Goal: Task Accomplishment & Management: Manage account settings

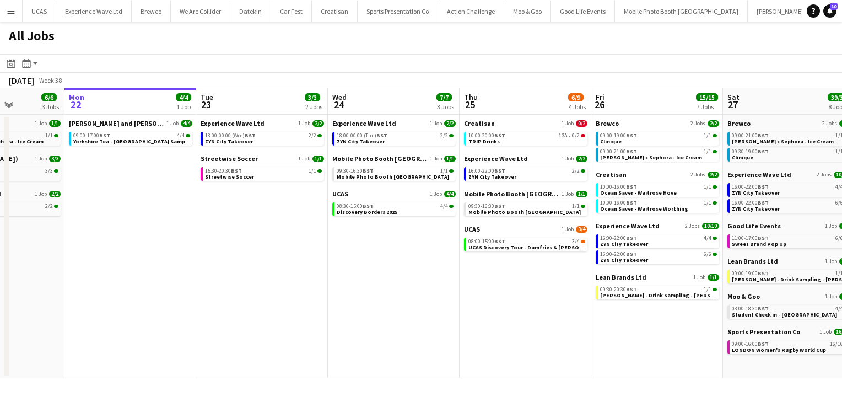
scroll to position [0, 360]
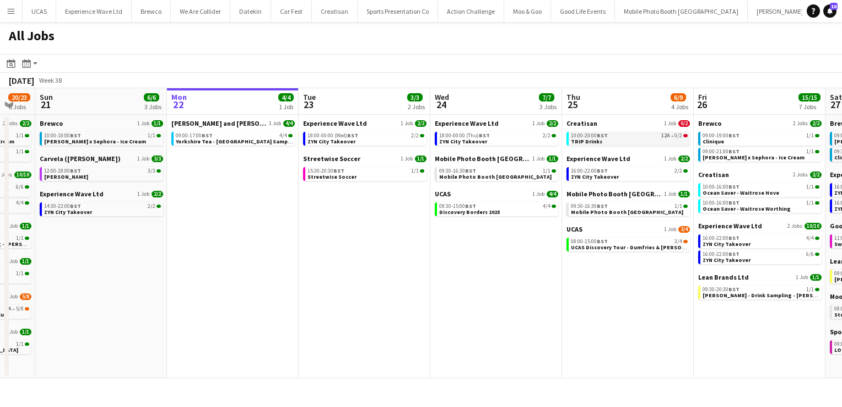
click at [621, 136] on div "10:00-20:00 BST 12A • 0/2" at bounding box center [629, 136] width 117 height 6
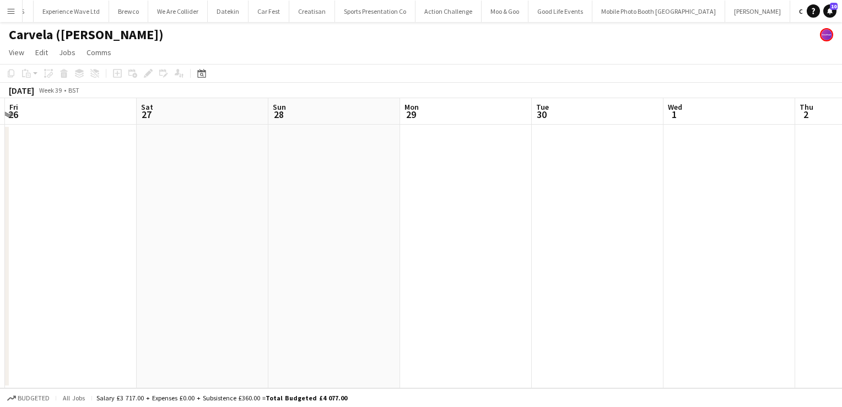
scroll to position [0, 391]
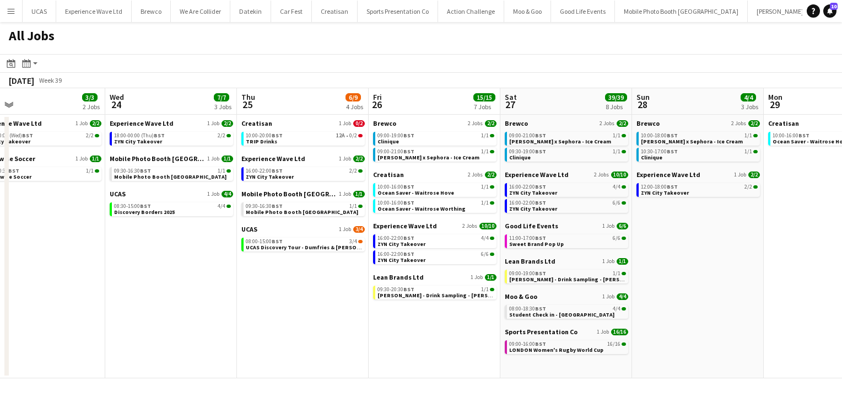
scroll to position [0, 477]
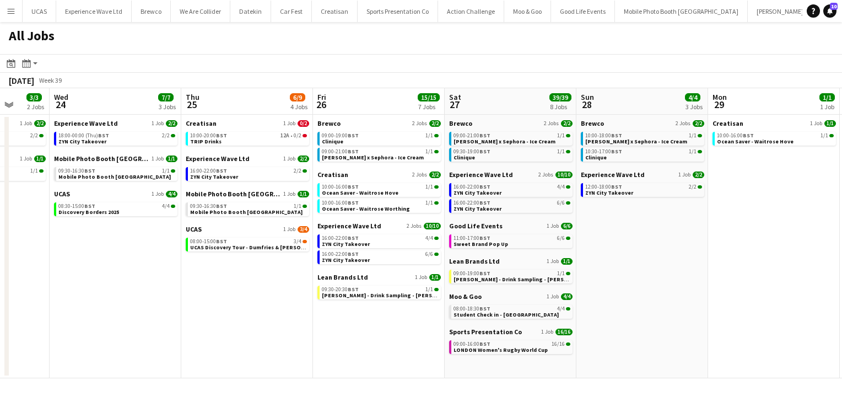
click at [12, 19] on button "Menu" at bounding box center [11, 11] width 22 height 22
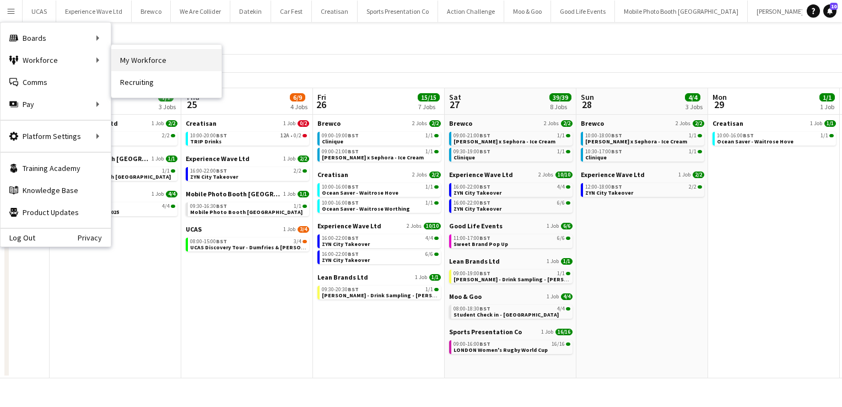
click at [136, 60] on link "My Workforce" at bounding box center [166, 60] width 110 height 22
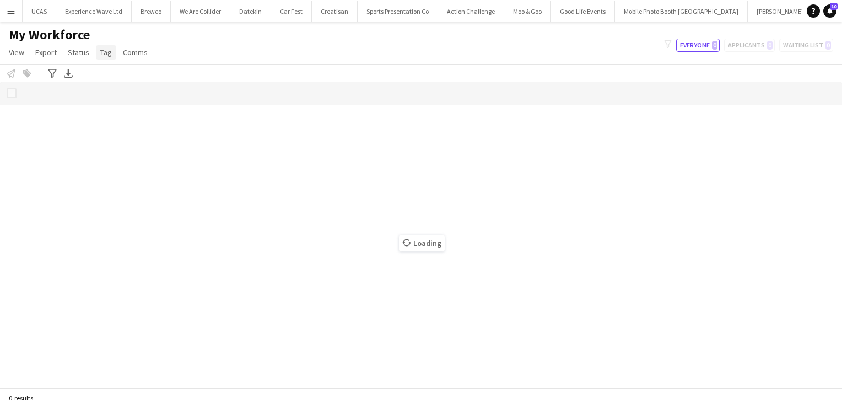
click at [100, 54] on span "Tag" at bounding box center [106, 52] width 12 height 10
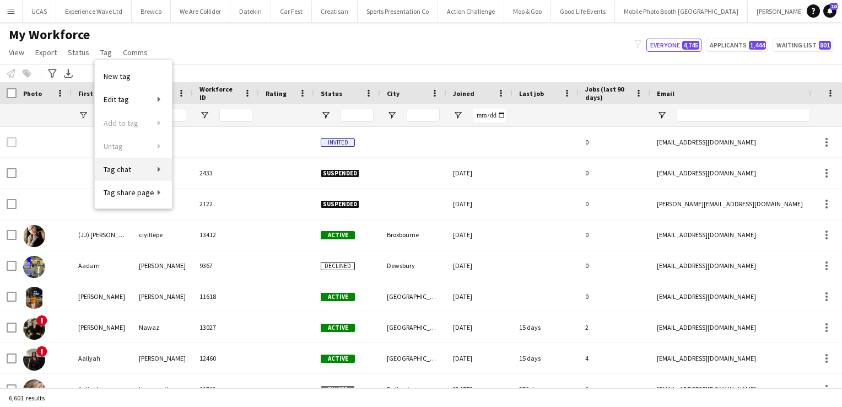
type input "**********"
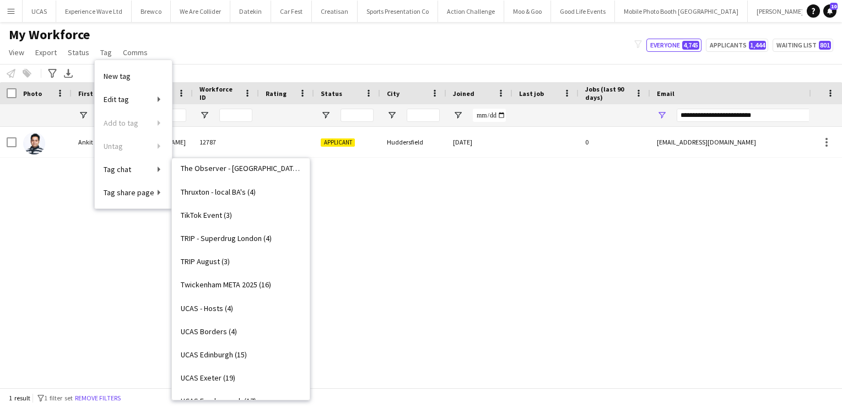
scroll to position [1794, 0]
click at [242, 244] on span "TRIP - Superdrug London (4)" at bounding box center [226, 240] width 91 height 10
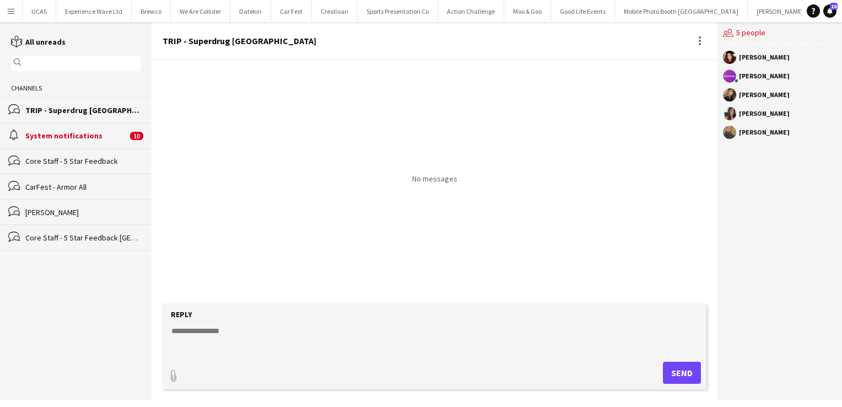
click at [776, 55] on div "Medina Charpentier" at bounding box center [764, 57] width 51 height 7
click at [729, 54] on app-user-avatar at bounding box center [729, 57] width 13 height 13
click at [87, 114] on div "TRIP - Superdrug London" at bounding box center [82, 110] width 115 height 10
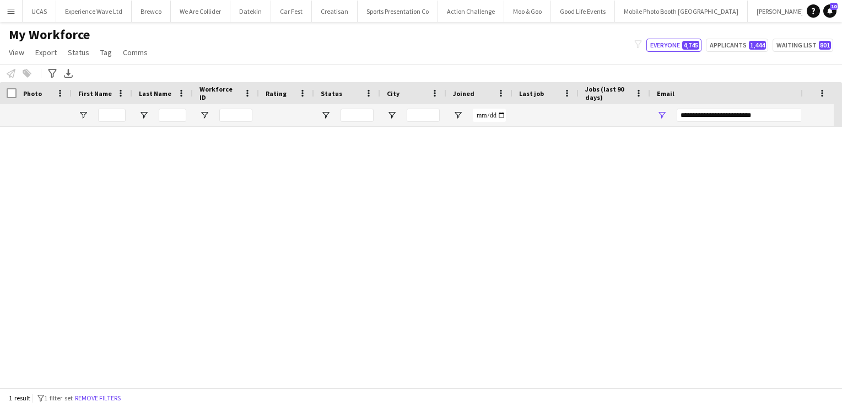
click at [8, 14] on app-icon "Menu" at bounding box center [11, 11] width 9 height 9
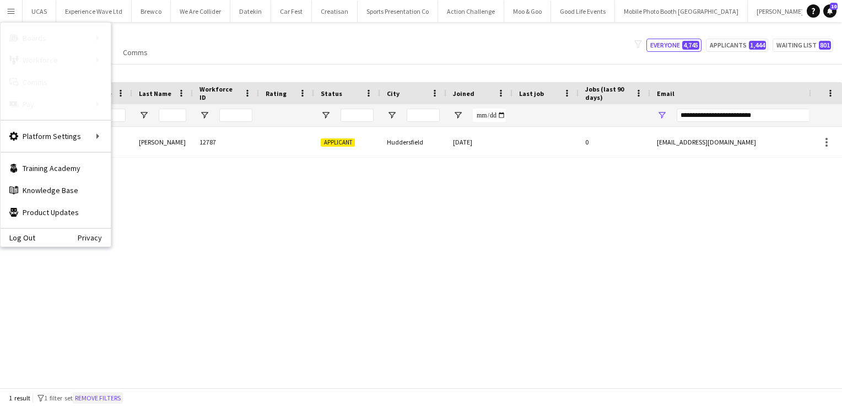
click at [110, 401] on button "Remove filters" at bounding box center [98, 398] width 50 height 12
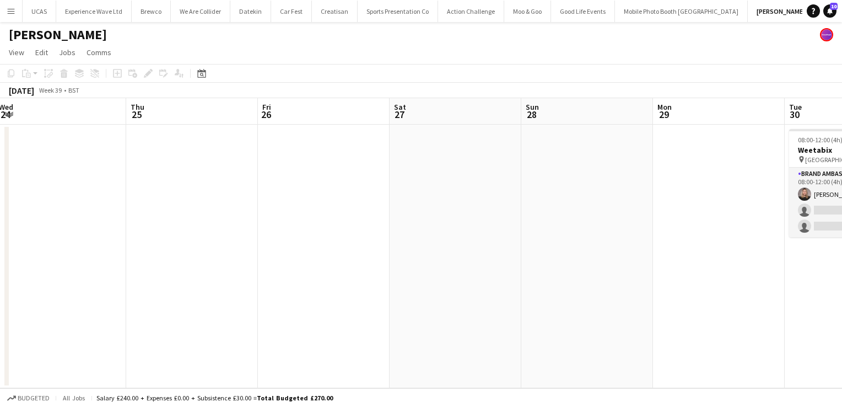
scroll to position [0, 269]
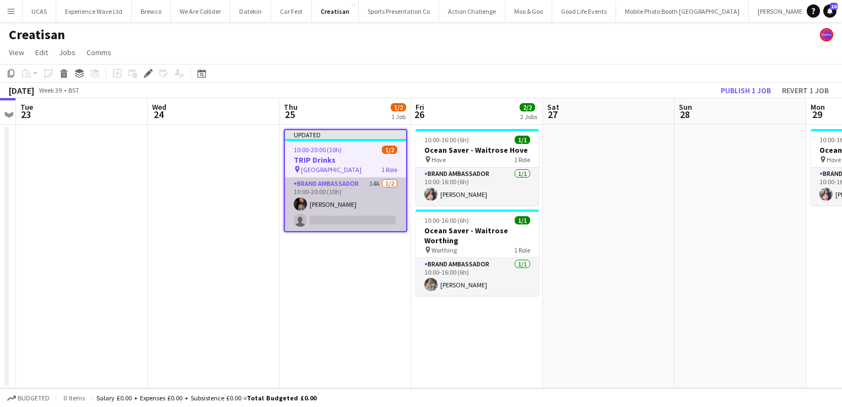
click at [366, 213] on app-card-role "Brand Ambassador 14A [DATE] 10:00-20:00 (10h) [PERSON_NAME] single-neutral-acti…" at bounding box center [345, 203] width 121 height 53
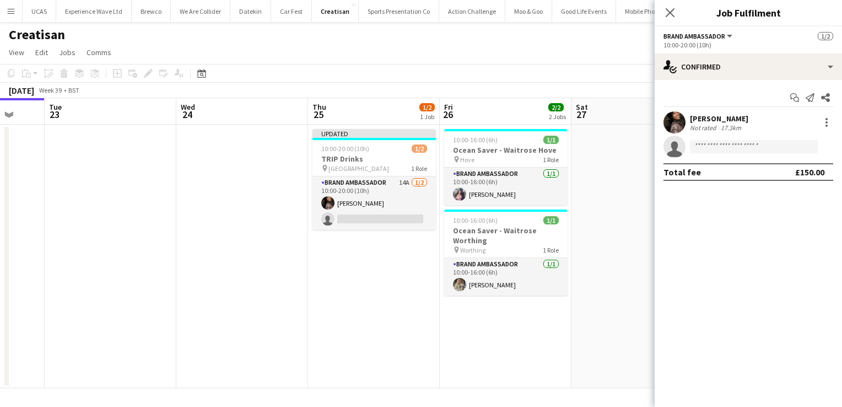
scroll to position [0, 332]
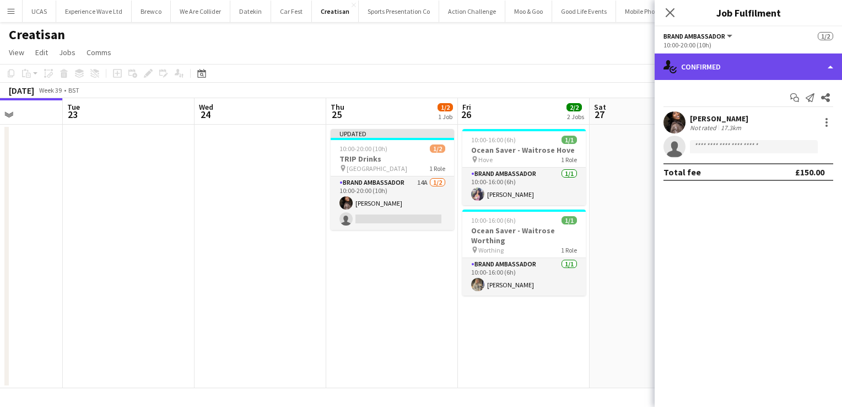
click at [801, 65] on div "single-neutral-actions-check-2 Confirmed" at bounding box center [748, 66] width 187 height 26
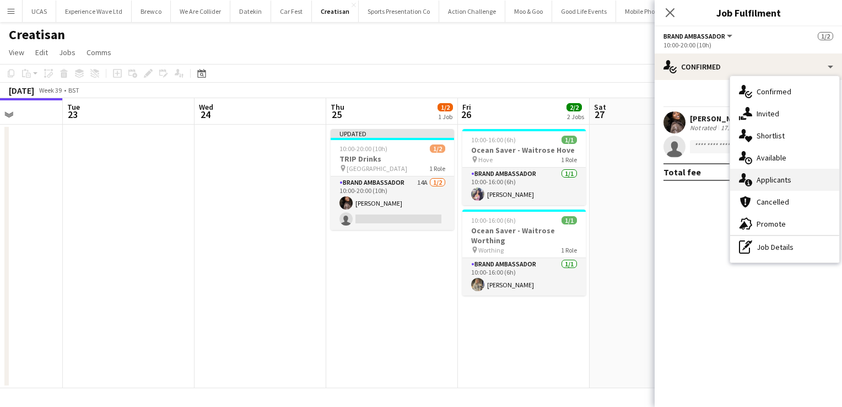
click at [774, 188] on div "single-neutral-actions-information Applicants" at bounding box center [784, 180] width 109 height 22
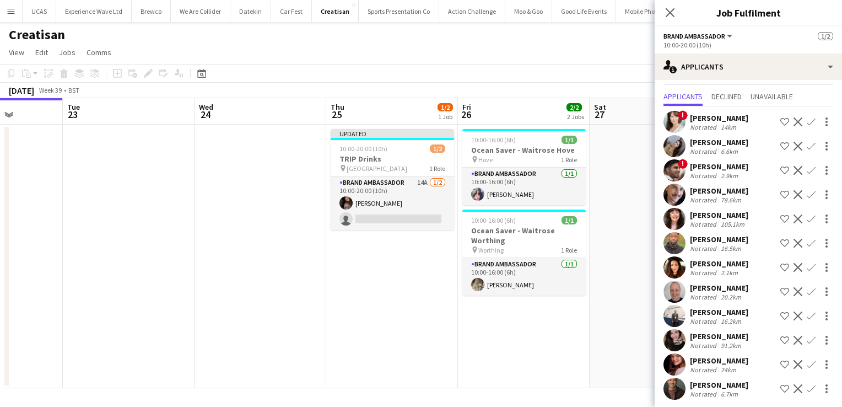
scroll to position [25, 0]
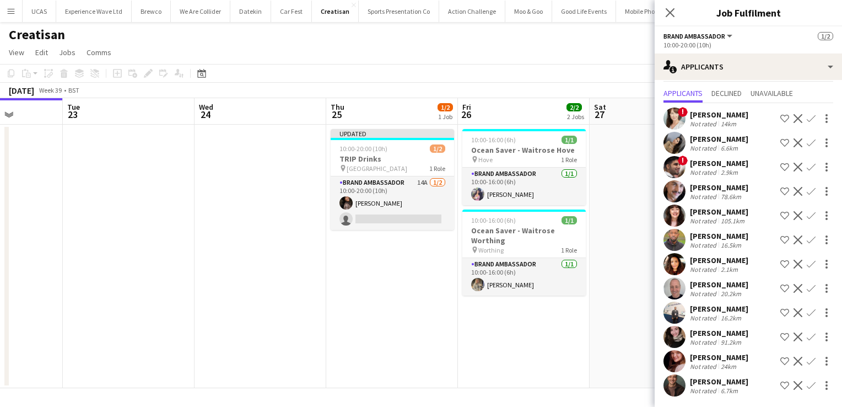
click at [726, 334] on div "Grace Collett" at bounding box center [719, 333] width 58 height 10
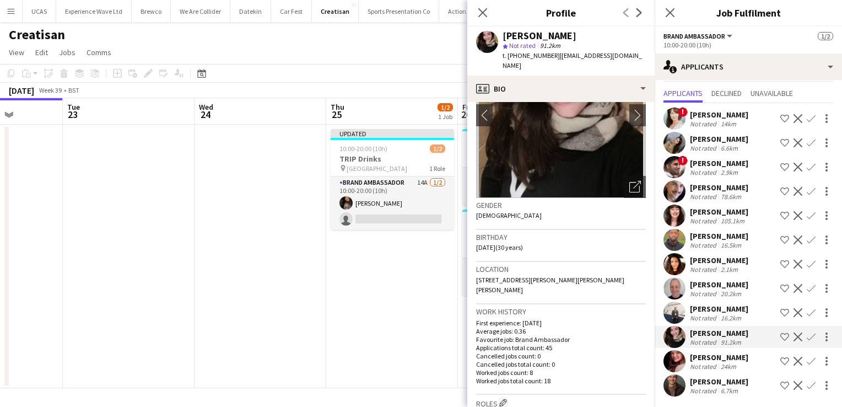
scroll to position [0, 0]
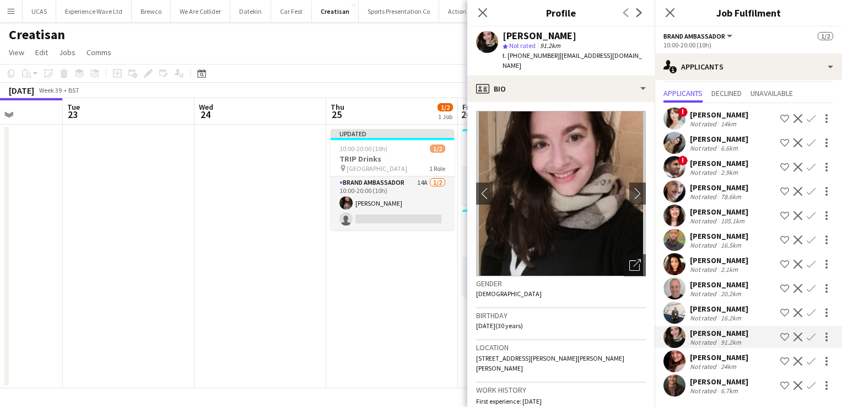
click at [728, 359] on div "amy monks" at bounding box center [719, 357] width 58 height 10
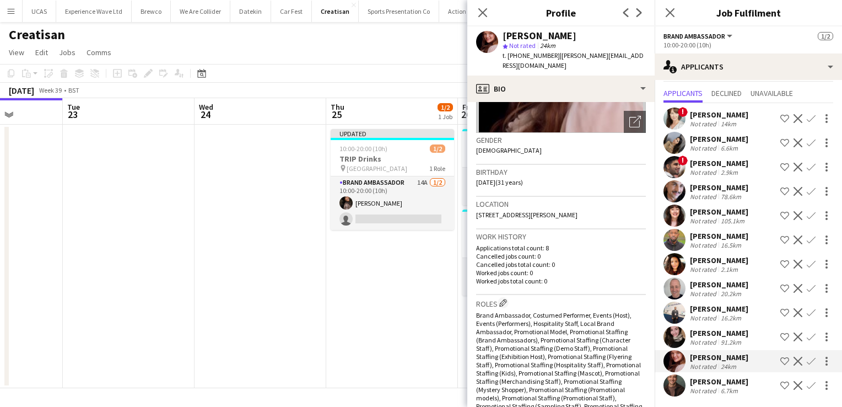
scroll to position [144, 0]
click at [713, 386] on div "Not rated" at bounding box center [704, 390] width 29 height 8
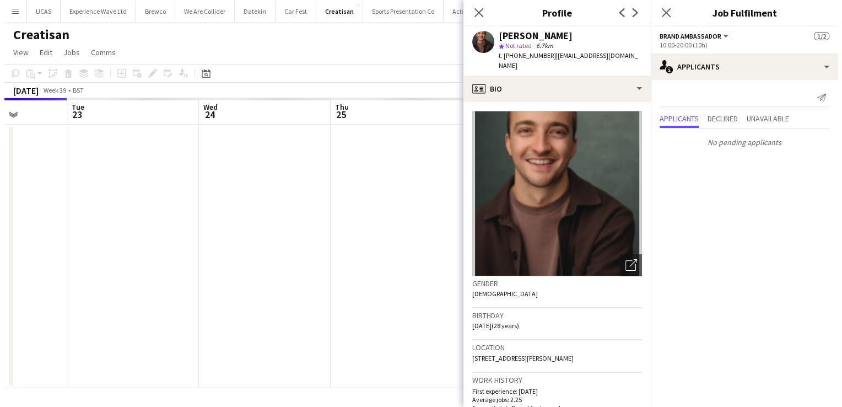
scroll to position [0, 0]
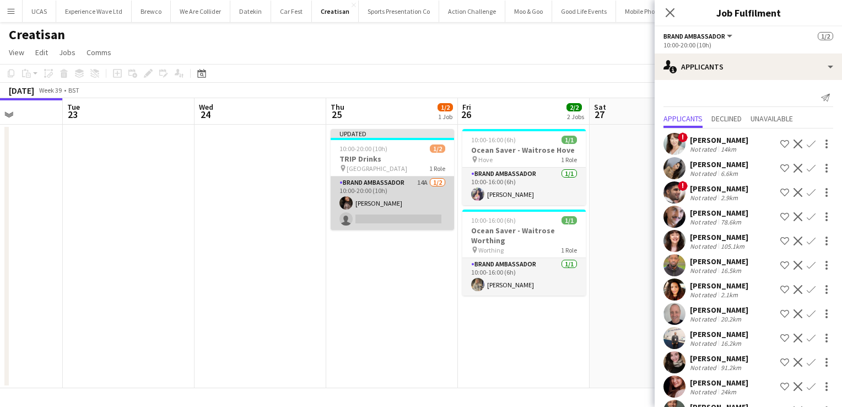
click at [415, 198] on app-card-role "Brand Ambassador 14A 1/2 10:00-20:00 (10h) Seliza Sebastian single-neutral-acti…" at bounding box center [392, 202] width 123 height 53
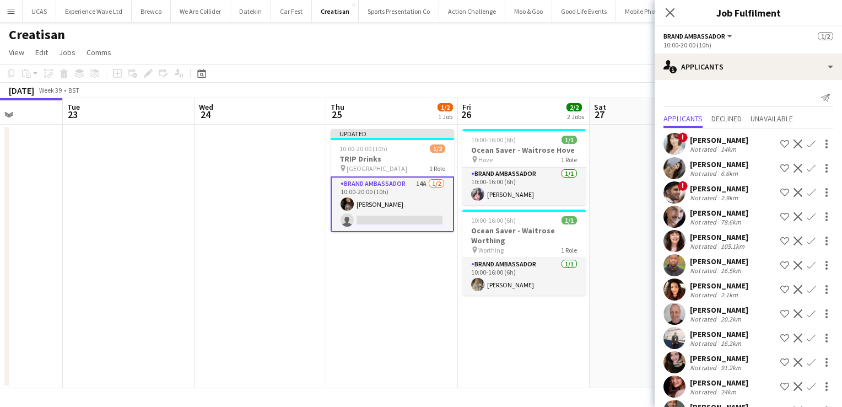
scroll to position [25, 0]
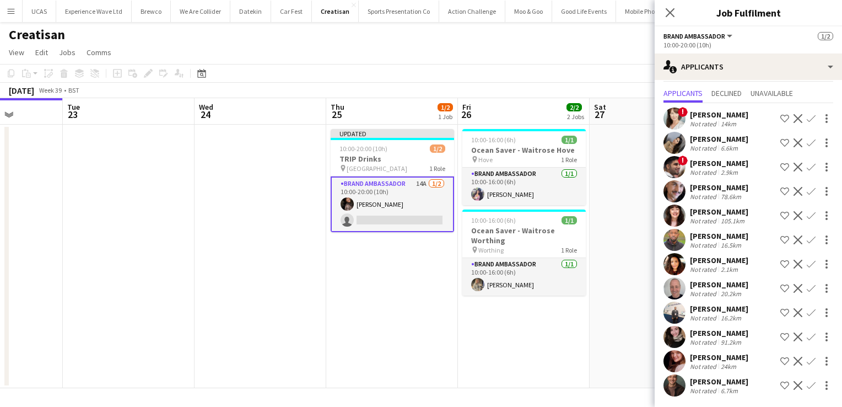
click at [733, 385] on div "Colin Marshall" at bounding box center [719, 381] width 58 height 10
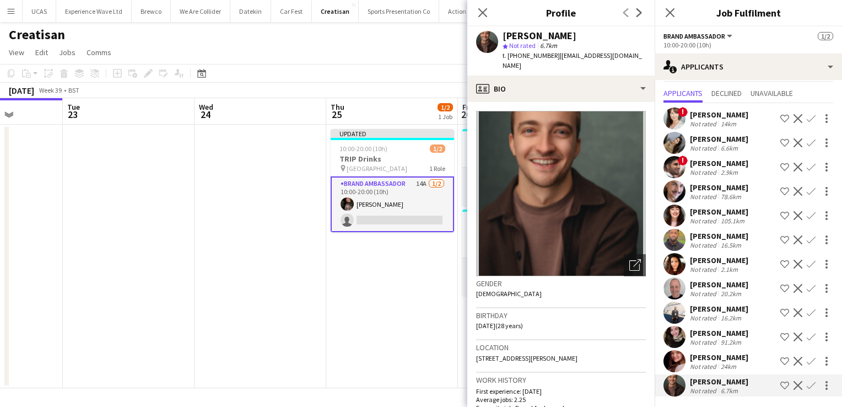
click at [818, 383] on div at bounding box center [825, 384] width 15 height 13
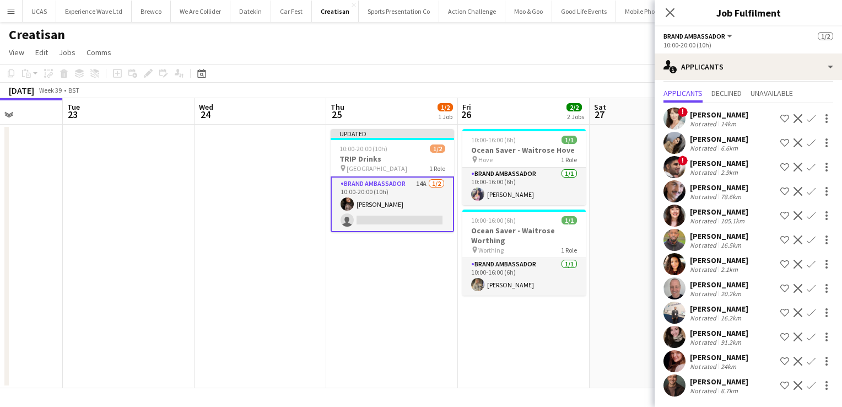
click at [722, 385] on div "Colin Marshall" at bounding box center [719, 381] width 58 height 10
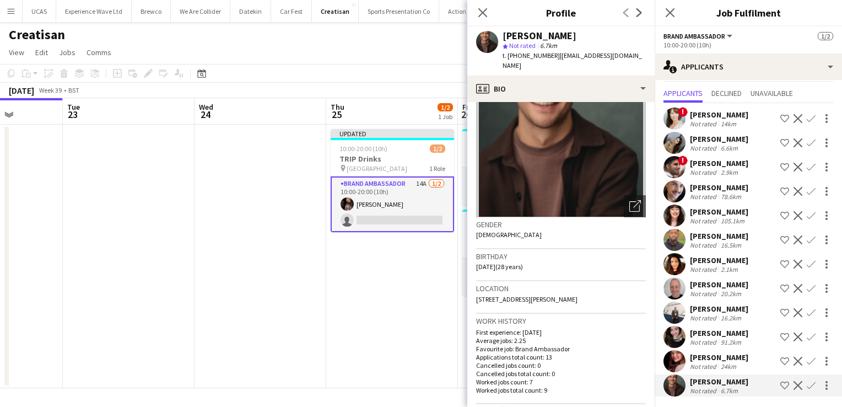
scroll to position [55, 0]
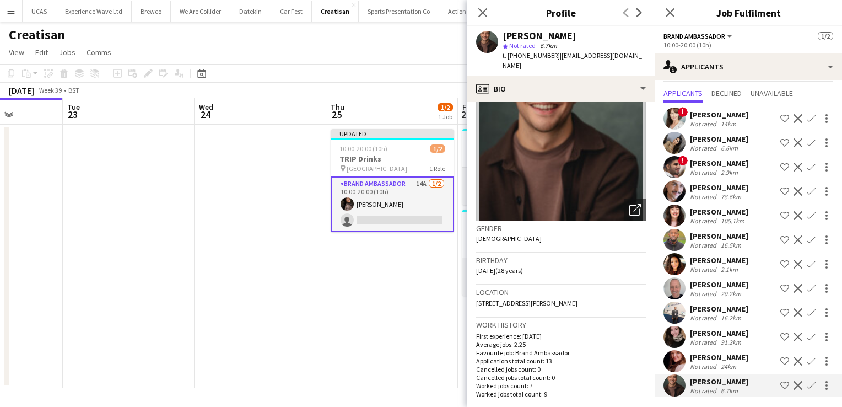
click at [397, 219] on app-card-role "Brand Ambassador 14A 1/2 10:00-20:00 (10h) Seliza Sebastian single-neutral-acti…" at bounding box center [392, 204] width 123 height 56
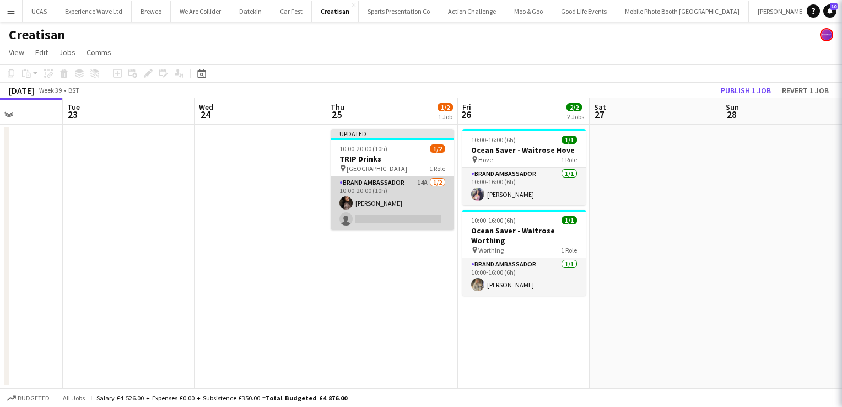
scroll to position [0, 0]
click at [397, 219] on app-card-role "Brand Ambassador 14A 1/2 10:00-20:00 (10h) Seliza Sebastian single-neutral-acti…" at bounding box center [392, 202] width 123 height 53
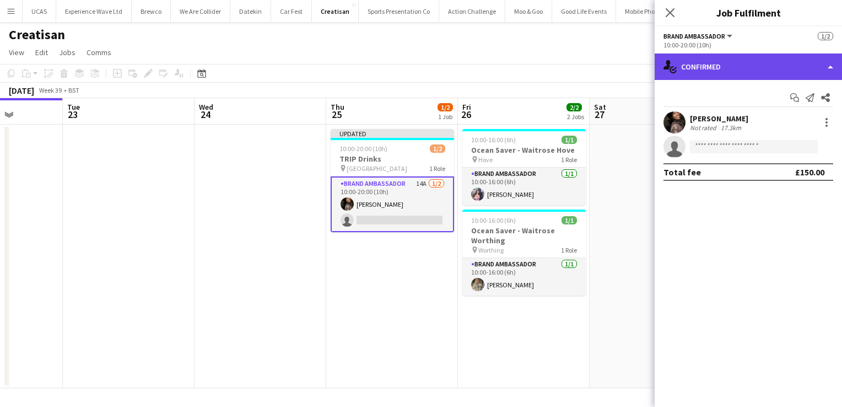
click at [833, 69] on div "single-neutral-actions-check-2 Confirmed" at bounding box center [748, 66] width 187 height 26
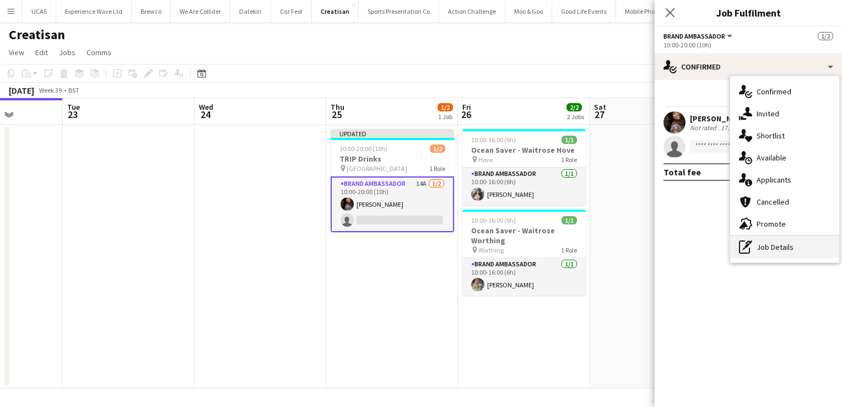
click at [766, 255] on div "pen-write Job Details" at bounding box center [784, 247] width 109 height 22
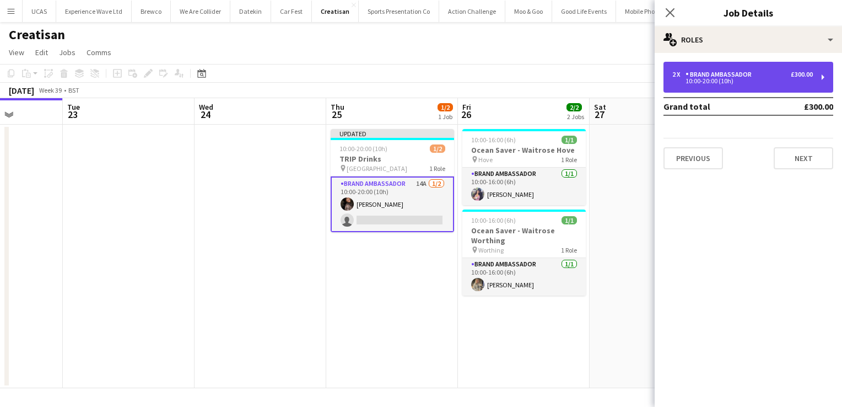
click at [801, 74] on div "£300.00" at bounding box center [802, 75] width 22 height 8
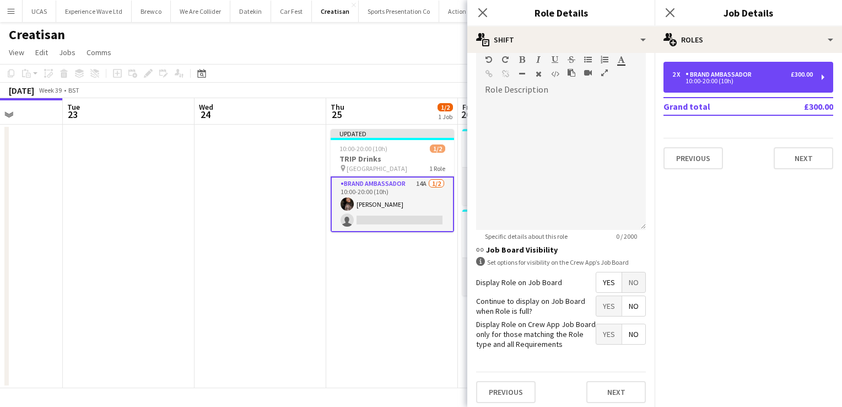
scroll to position [337, 0]
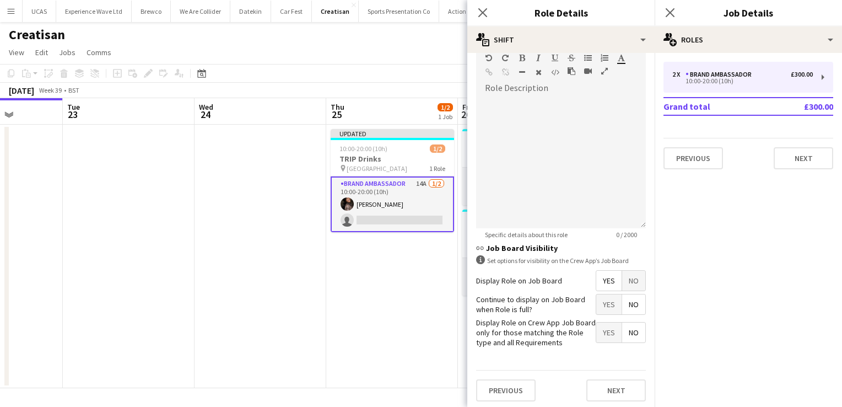
click at [744, 246] on mat-expansion-panel "pencil3 General details 2 x Brand Ambassador £300.00 10:00-20:00 (10h) Grand to…" at bounding box center [748, 230] width 187 height 354
click at [611, 389] on button "Next" at bounding box center [616, 390] width 60 height 22
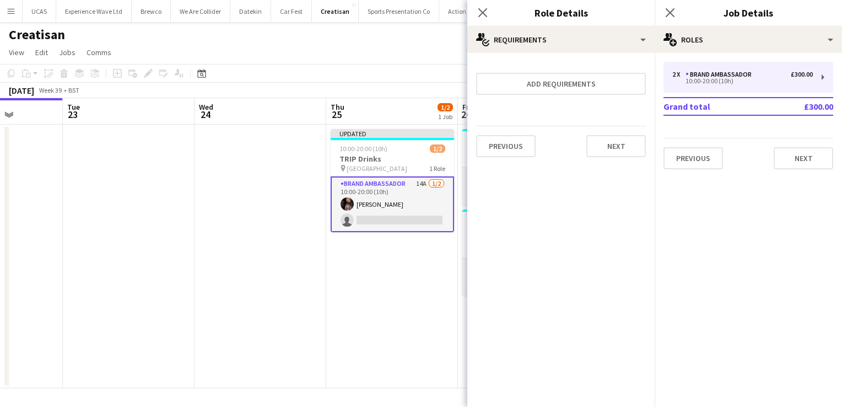
scroll to position [0, 0]
click at [615, 142] on button "Next" at bounding box center [616, 146] width 60 height 22
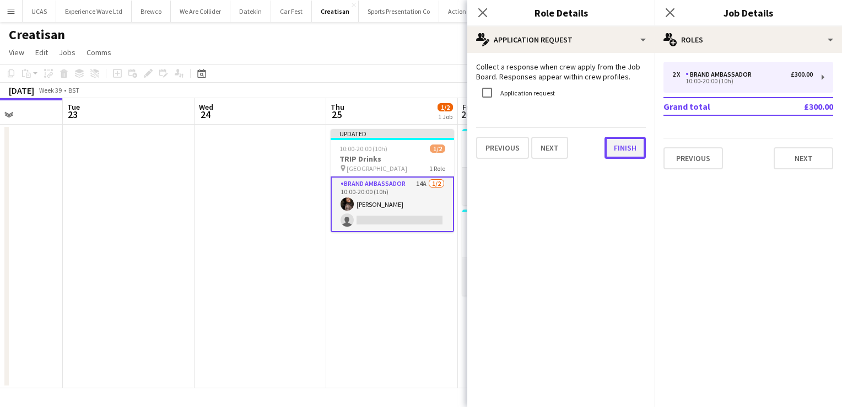
click at [615, 142] on button "Finish" at bounding box center [624, 148] width 41 height 22
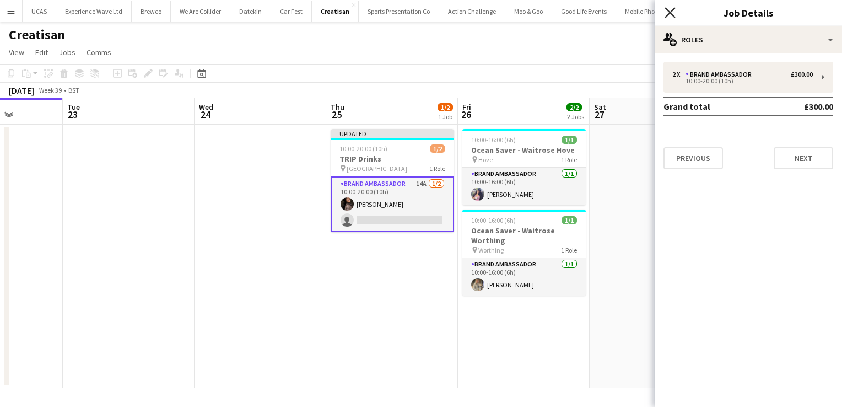
click at [670, 12] on icon at bounding box center [669, 12] width 10 height 10
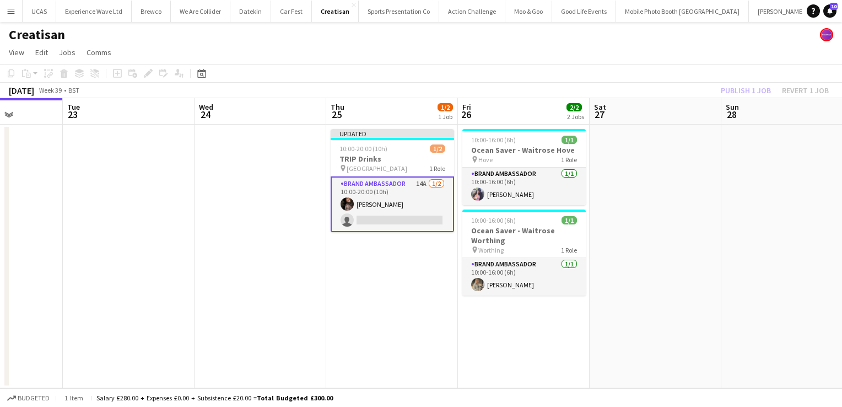
click at [383, 197] on app-card-role "Brand Ambassador 14A 1/2 10:00-20:00 (10h) Seliza Sebastian single-neutral-acti…" at bounding box center [392, 204] width 123 height 56
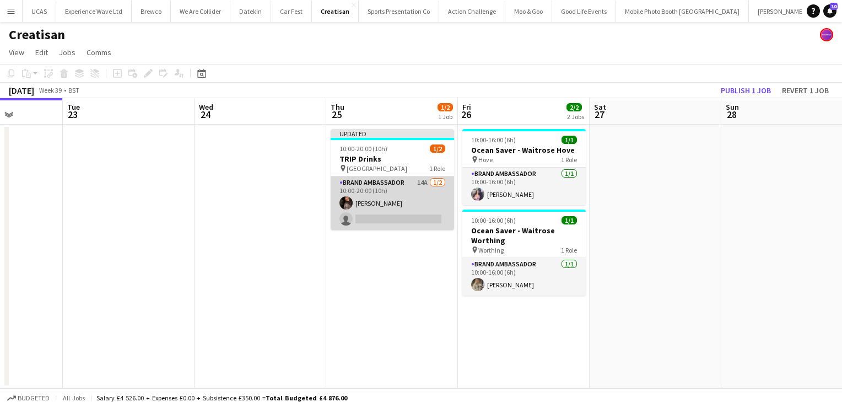
click at [383, 197] on app-card-role "Brand Ambassador 14A 1/2 10:00-20:00 (10h) Seliza Sebastian single-neutral-acti…" at bounding box center [392, 202] width 123 height 53
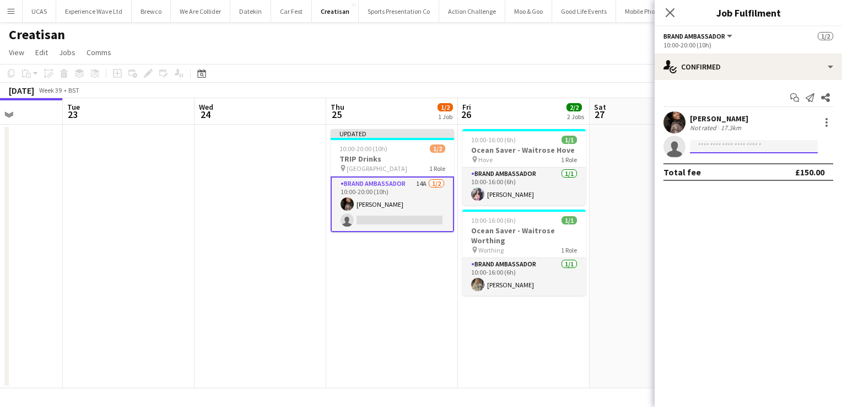
click at [719, 147] on input at bounding box center [754, 146] width 128 height 13
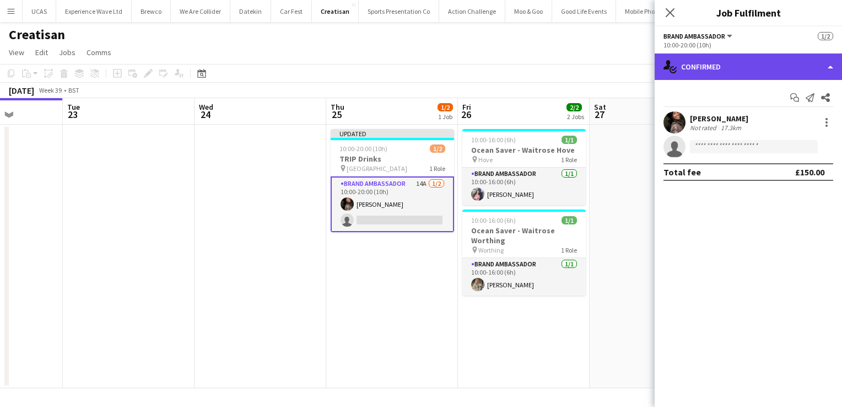
click at [774, 67] on div "single-neutral-actions-check-2 Confirmed" at bounding box center [748, 66] width 187 height 26
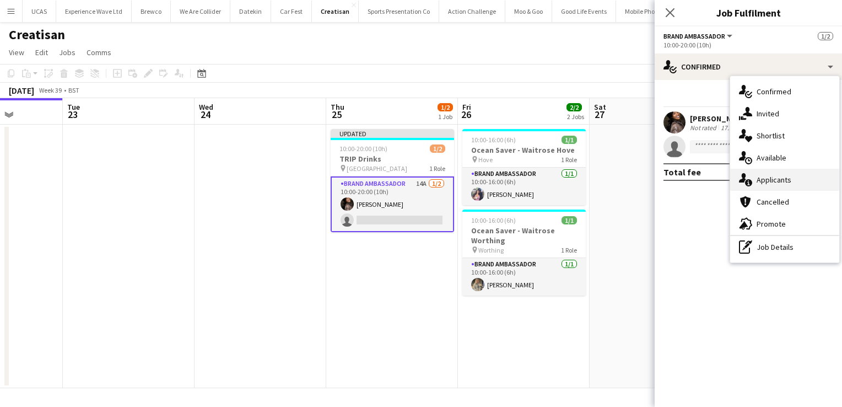
click at [787, 182] on span "Applicants" at bounding box center [773, 180] width 35 height 10
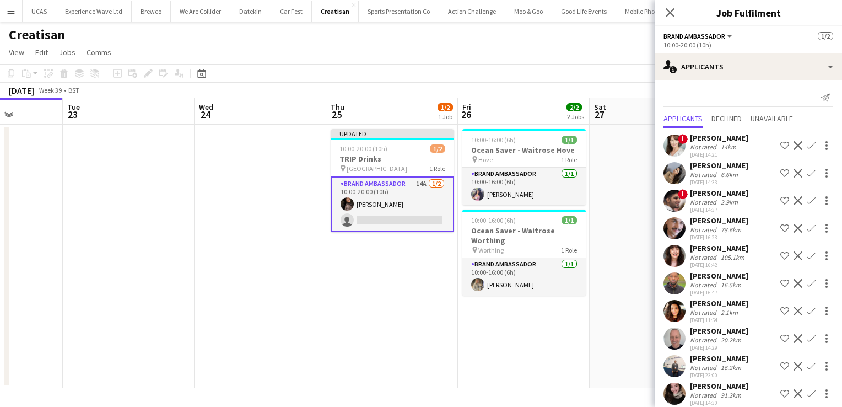
scroll to position [65, 0]
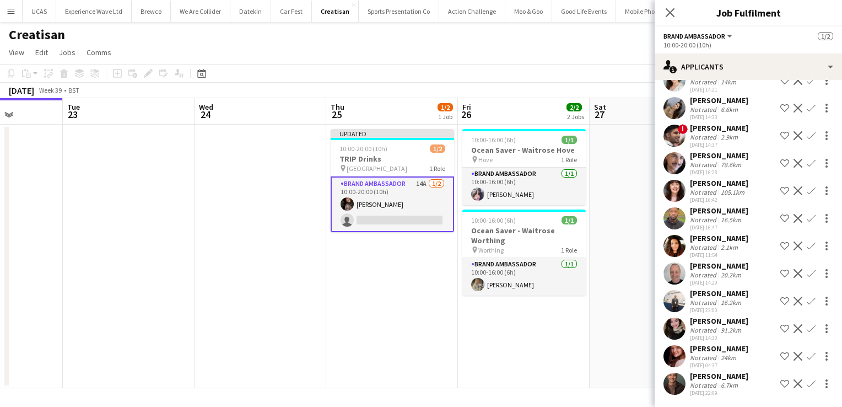
click at [807, 382] on app-icon "Confirm" at bounding box center [811, 383] width 9 height 9
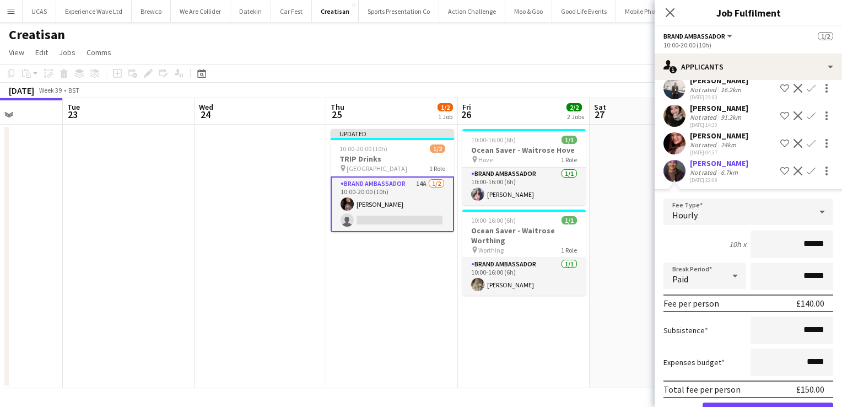
scroll to position [313, 0]
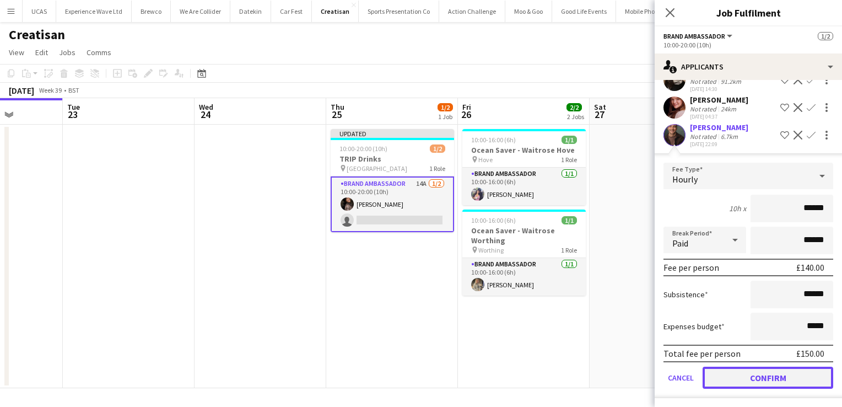
click at [741, 379] on button "Confirm" at bounding box center [767, 377] width 131 height 22
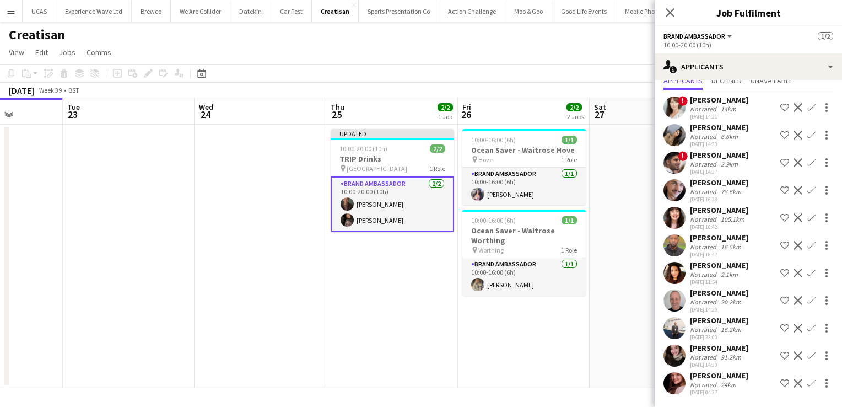
scroll to position [37, 0]
click at [385, 292] on app-date-cell "Updated 10:00-20:00 (10h) 2/2 TRIP Drinks pin Westfield London 1 Role Brand Amb…" at bounding box center [392, 256] width 132 height 263
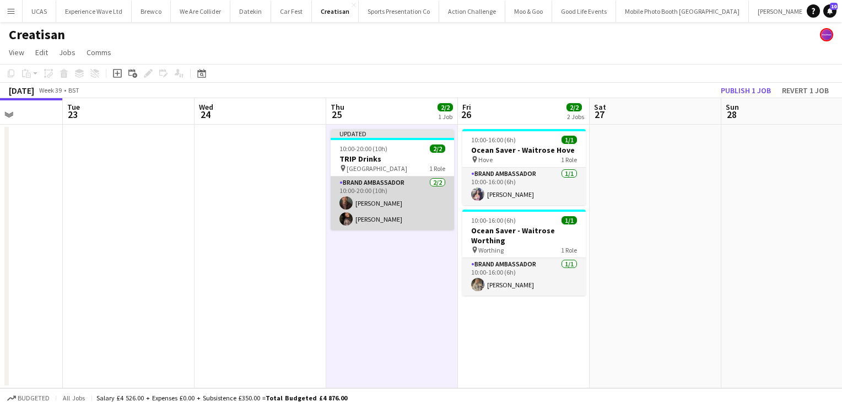
click at [399, 212] on app-card-role "Brand Ambassador 2/2 10:00-20:00 (10h) Colin Marshall Seliza Sebastian" at bounding box center [392, 202] width 123 height 53
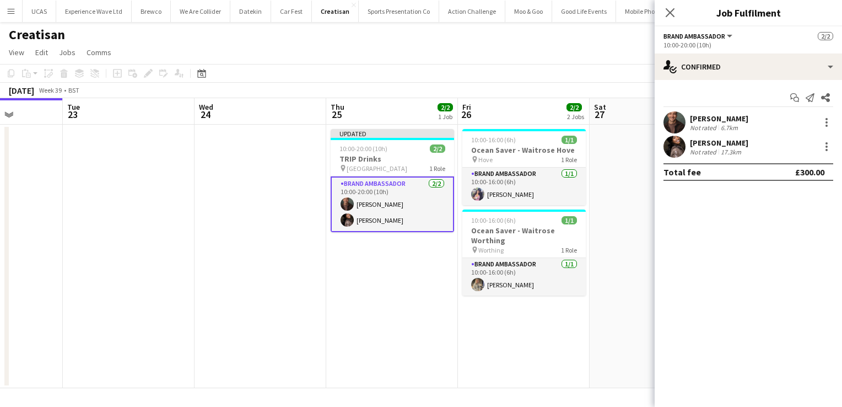
click at [603, 69] on app-toolbar "Copy Paste Paste Ctrl+V Paste with crew Ctrl+Shift+V Paste linked Job Delete Gr…" at bounding box center [421, 73] width 842 height 19
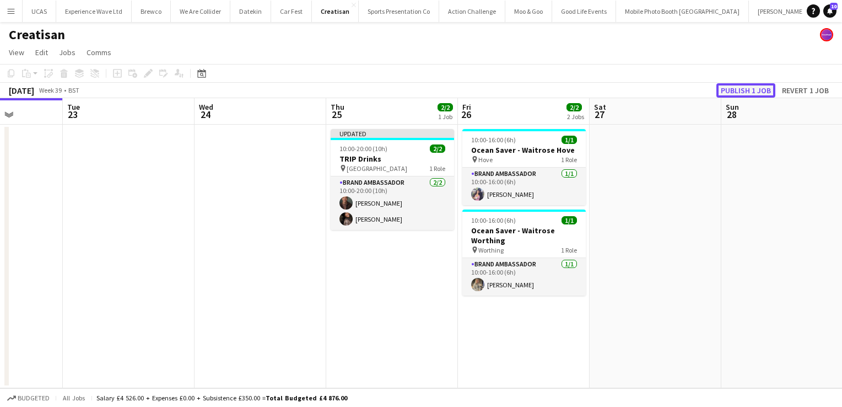
click at [729, 89] on button "Publish 1 job" at bounding box center [745, 90] width 59 height 14
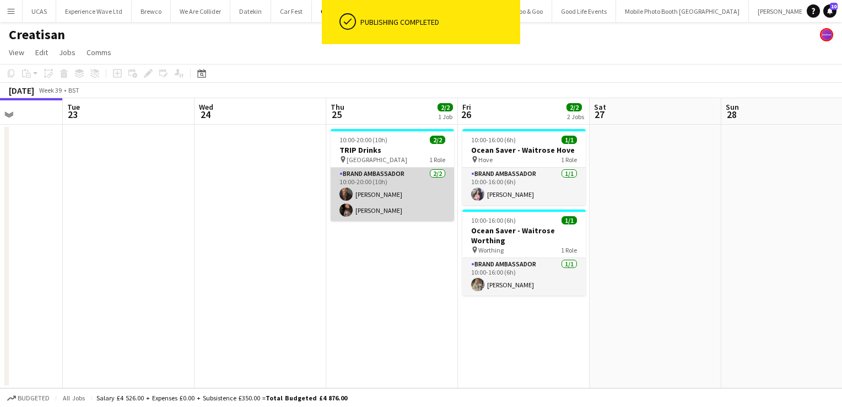
click at [435, 198] on app-card-role "Brand Ambassador 2/2 10:00-20:00 (10h) Colin Marshall Seliza Sebastian" at bounding box center [392, 193] width 123 height 53
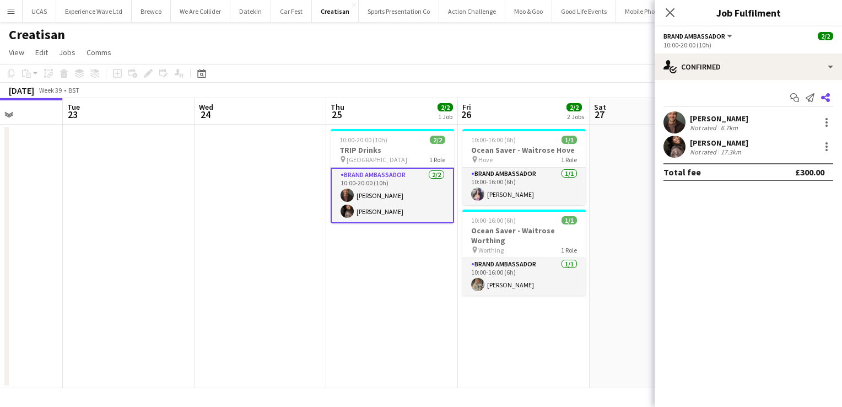
click at [824, 98] on icon at bounding box center [825, 97] width 9 height 9
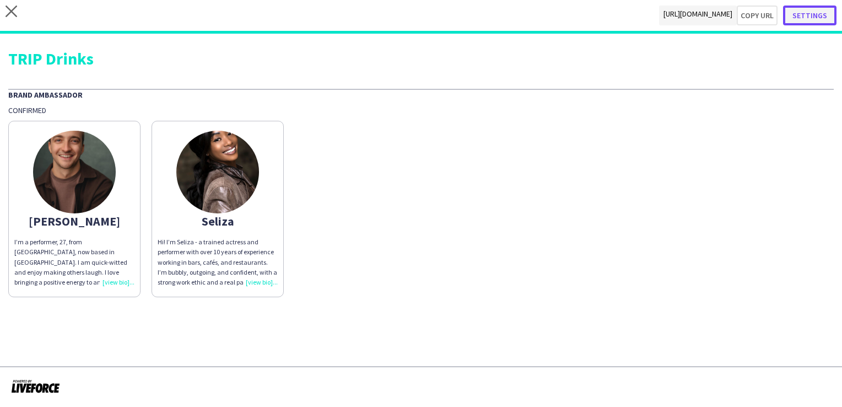
click at [826, 10] on button "Settings" at bounding box center [809, 16] width 53 height 20
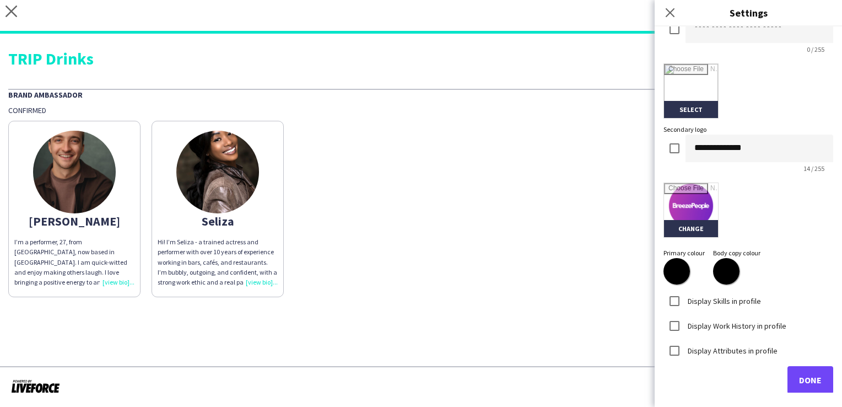
scroll to position [238, 0]
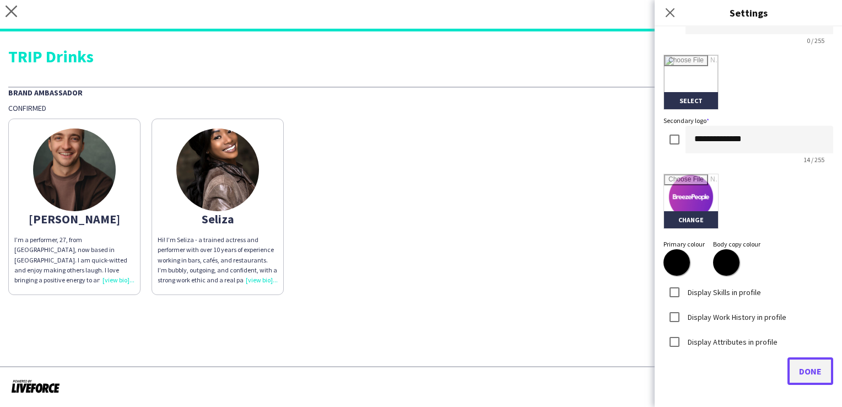
click at [801, 363] on button "Done" at bounding box center [810, 371] width 46 height 28
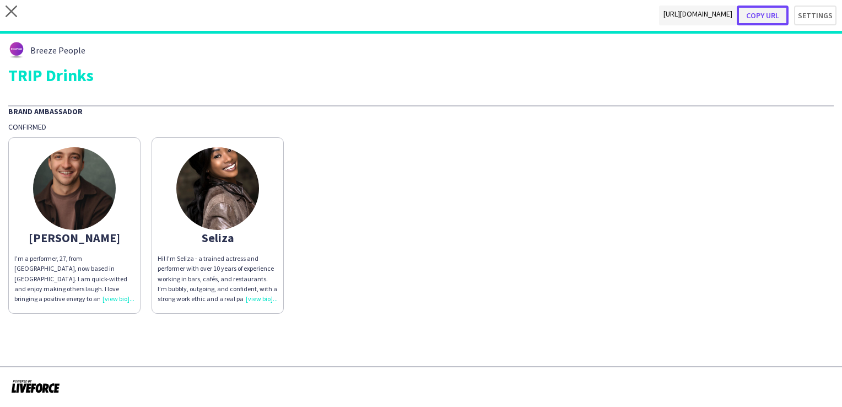
click at [769, 19] on button "Copy url" at bounding box center [763, 16] width 52 height 20
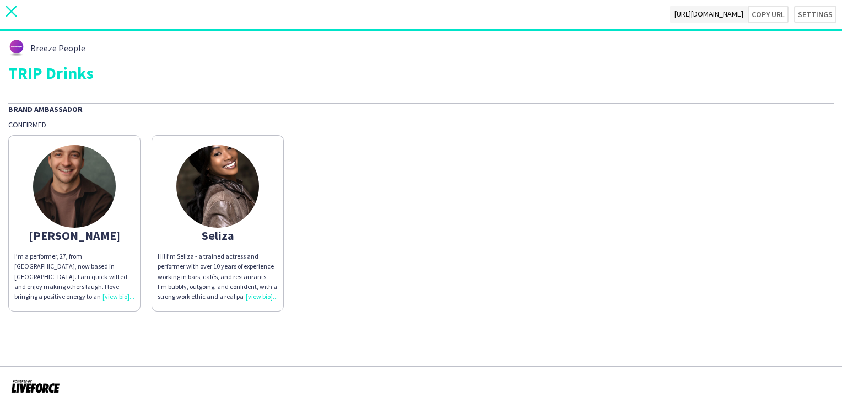
click at [9, 8] on icon "close" at bounding box center [12, 12] width 12 height 12
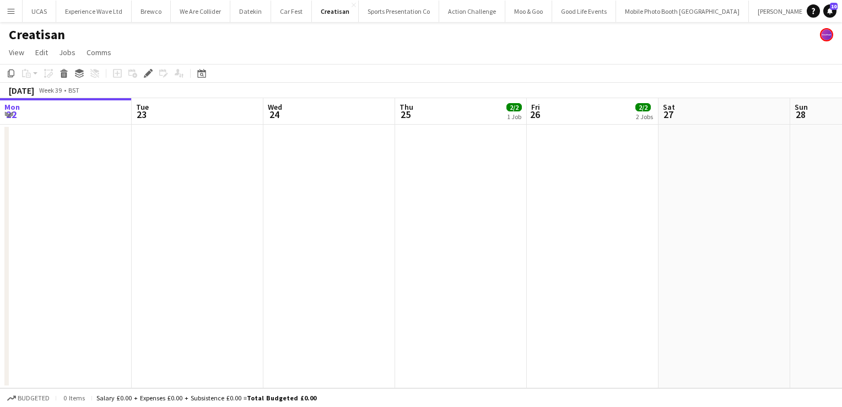
scroll to position [0, 379]
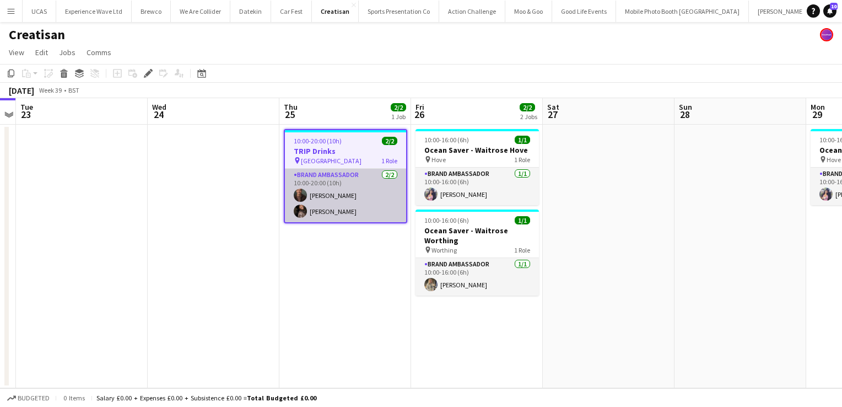
click at [339, 191] on app-card-role "Brand Ambassador 2/2 10:00-20:00 (10h) Colin Marshall Seliza Sebastian" at bounding box center [345, 195] width 121 height 53
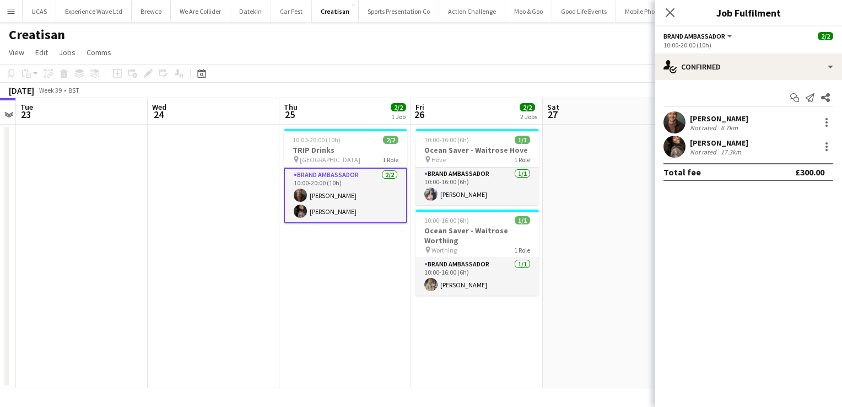
click at [755, 122] on div "Colin Marshall Not rated 6.7km" at bounding box center [748, 122] width 187 height 22
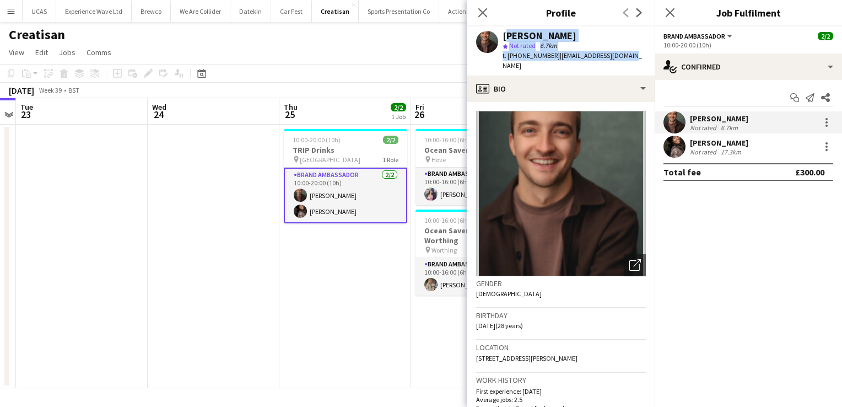
drag, startPoint x: 630, startPoint y: 56, endPoint x: 505, endPoint y: 36, distance: 126.6
click at [505, 36] on div "Colin Marshall star Not rated 6.7km t. +447951544517 | colindmarshall@me.com" at bounding box center [560, 50] width 187 height 49
copy div "Colin Marshall star Not rated 6.7km t. +447951544517 | colindmarshall@me.com"
click at [733, 151] on div "17.3km" at bounding box center [730, 152] width 25 height 8
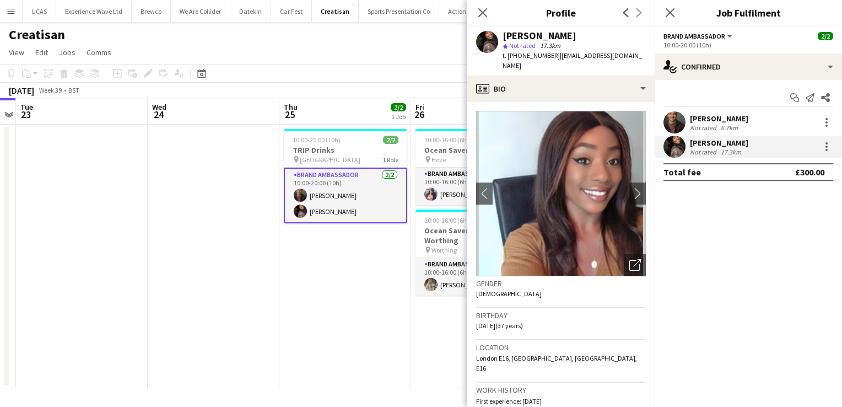
drag, startPoint x: 644, startPoint y: 56, endPoint x: 501, endPoint y: 34, distance: 144.9
click at [501, 34] on div "Seliza Sebastian star Not rated 17.3km t. +4407950160699 | seliza.sebastian@hot…" at bounding box center [560, 50] width 187 height 49
copy div "Seliza Sebastian star Not rated 17.3km t. +4407950160699 | seliza.sebastian@hot…"
